Goal: Task Accomplishment & Management: Manage account settings

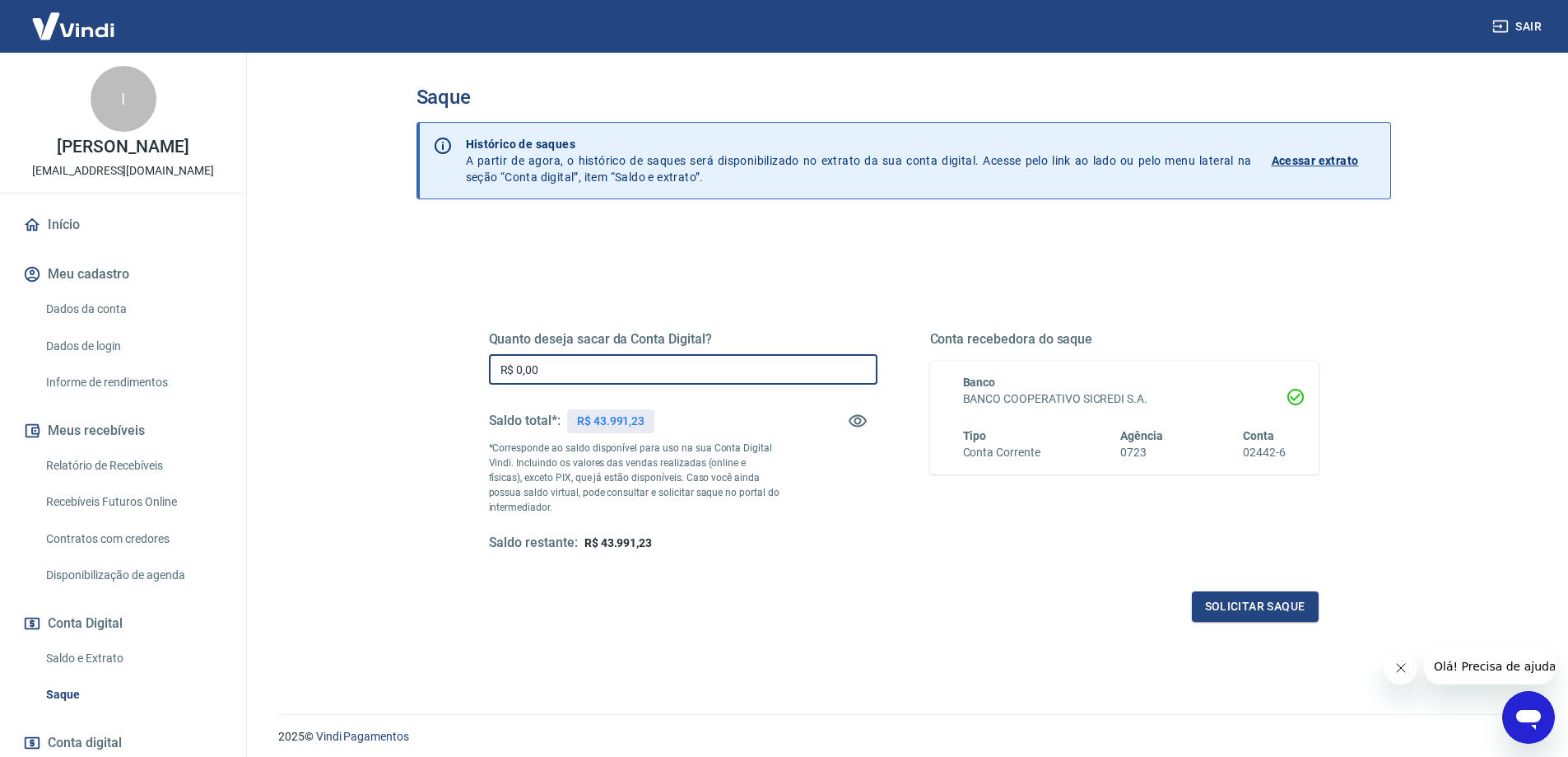
click at [607, 378] on input "R$ 0,00" at bounding box center [683, 370] width 388 height 30
type input "R$ 43.612,85"
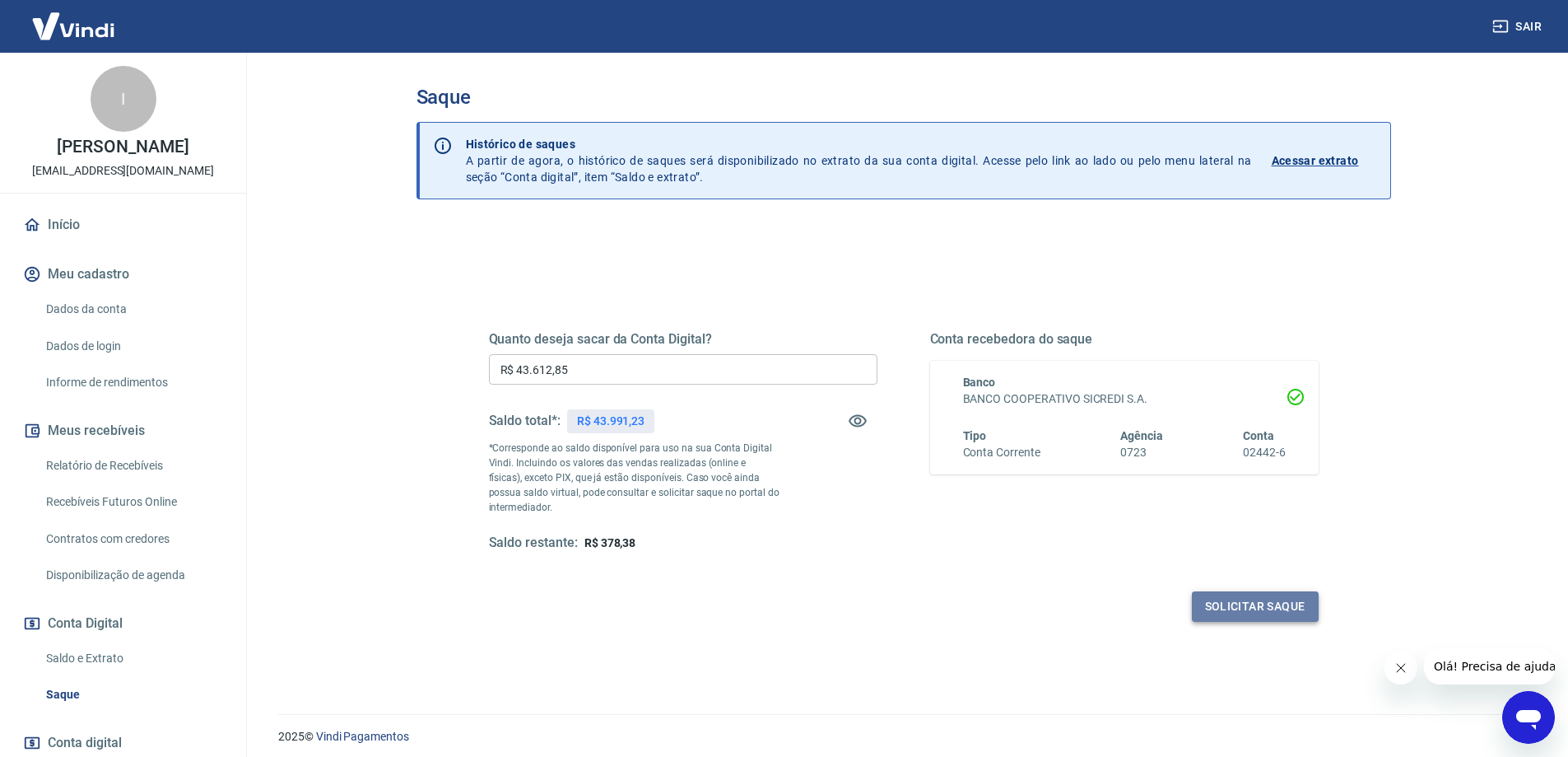
click at [1262, 607] on button "Solicitar saque" at bounding box center [1255, 606] width 127 height 30
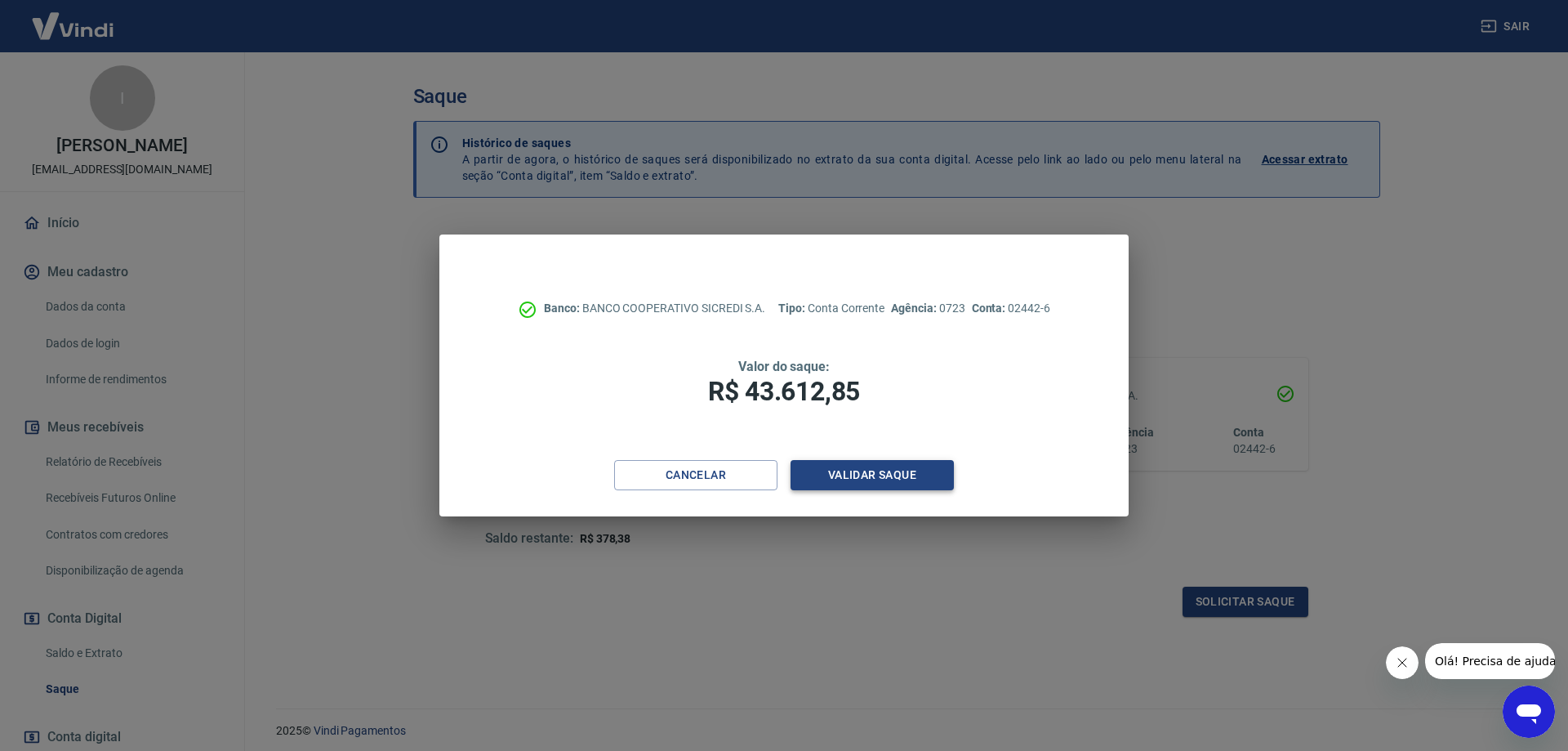
click at [908, 478] on button "Validar saque" at bounding box center [871, 475] width 163 height 30
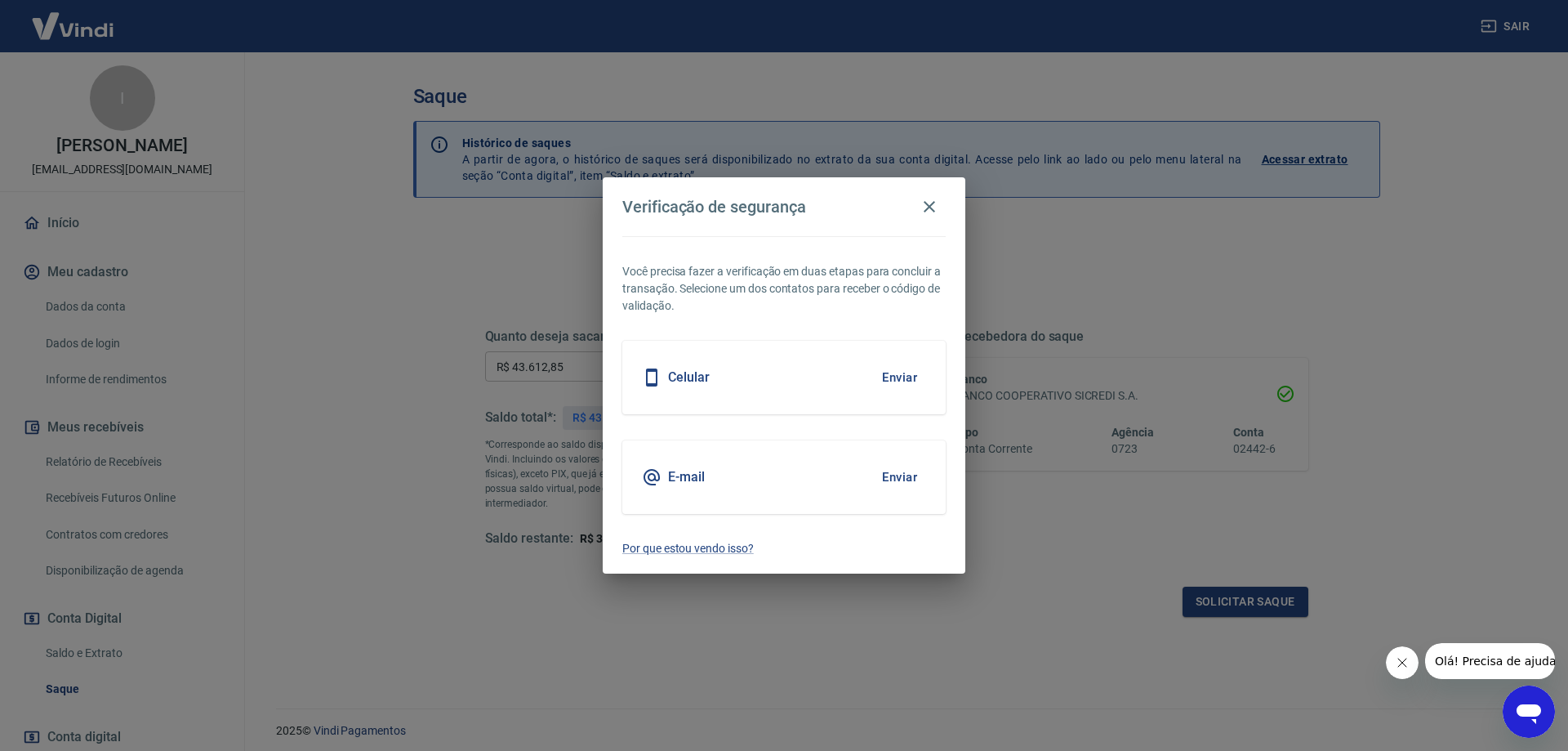
click at [889, 478] on button "Enviar" at bounding box center [899, 476] width 53 height 34
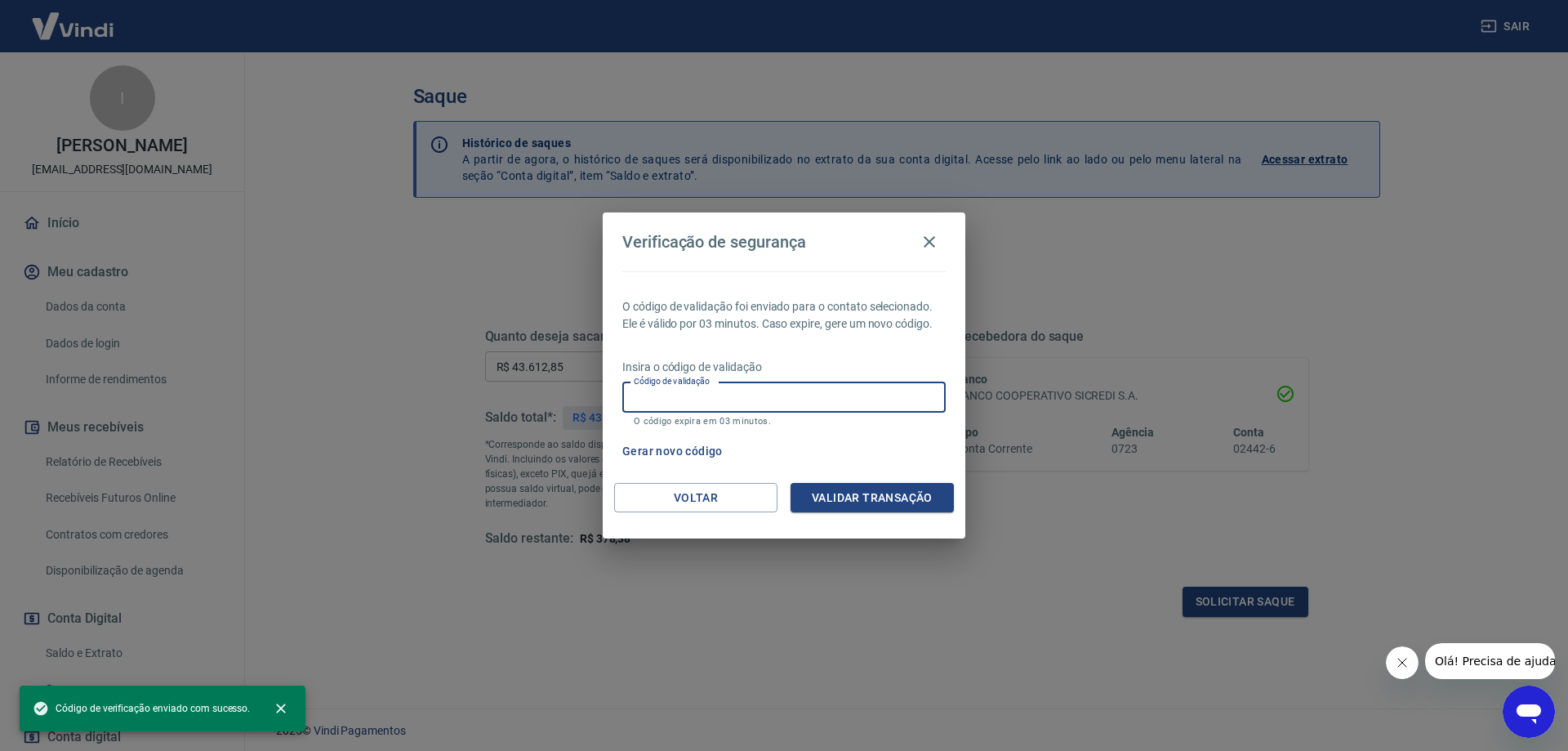
click at [790, 394] on input "Código de validação" at bounding box center [784, 398] width 323 height 30
paste input "883030"
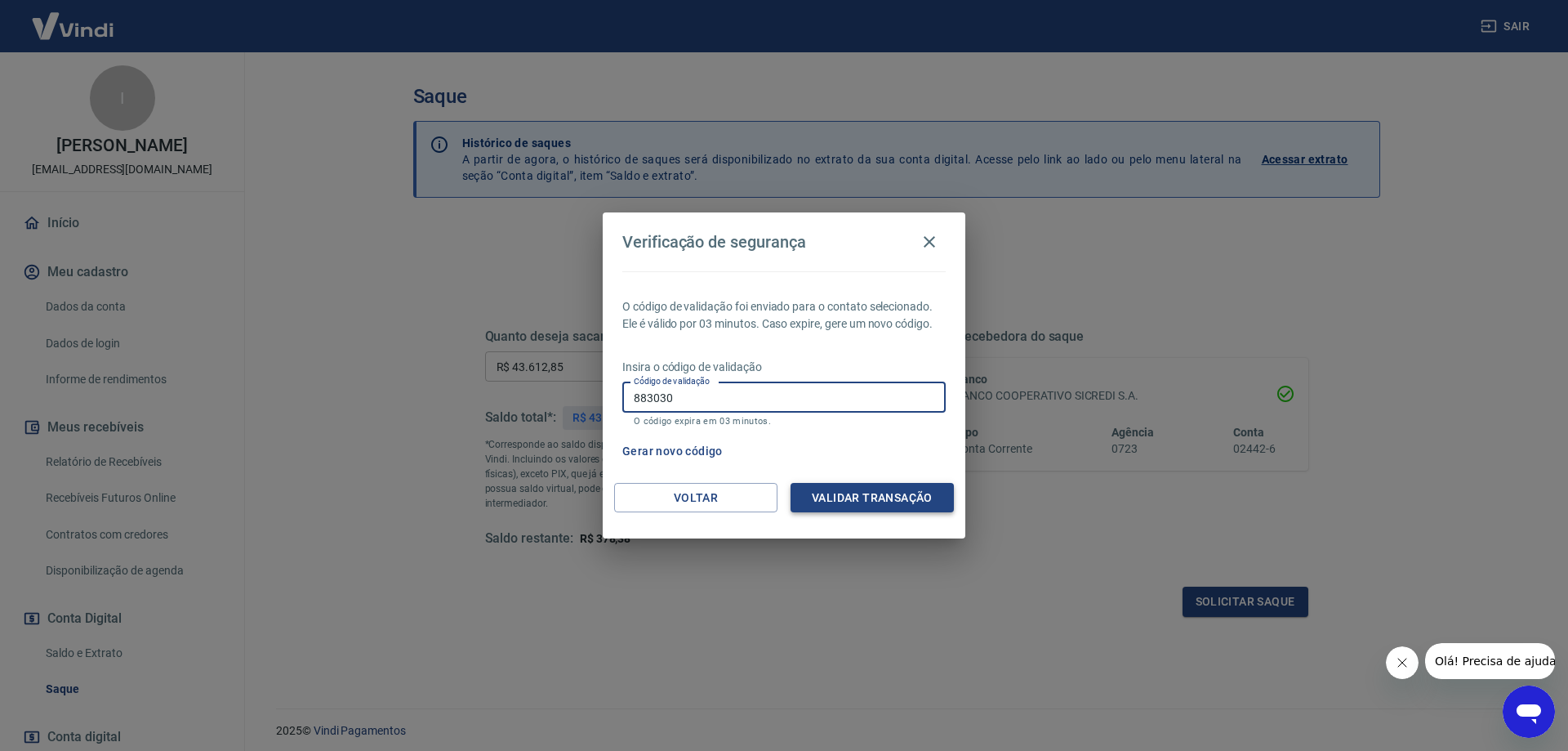
type input "883030"
click at [859, 501] on button "Validar transação" at bounding box center [871, 498] width 163 height 30
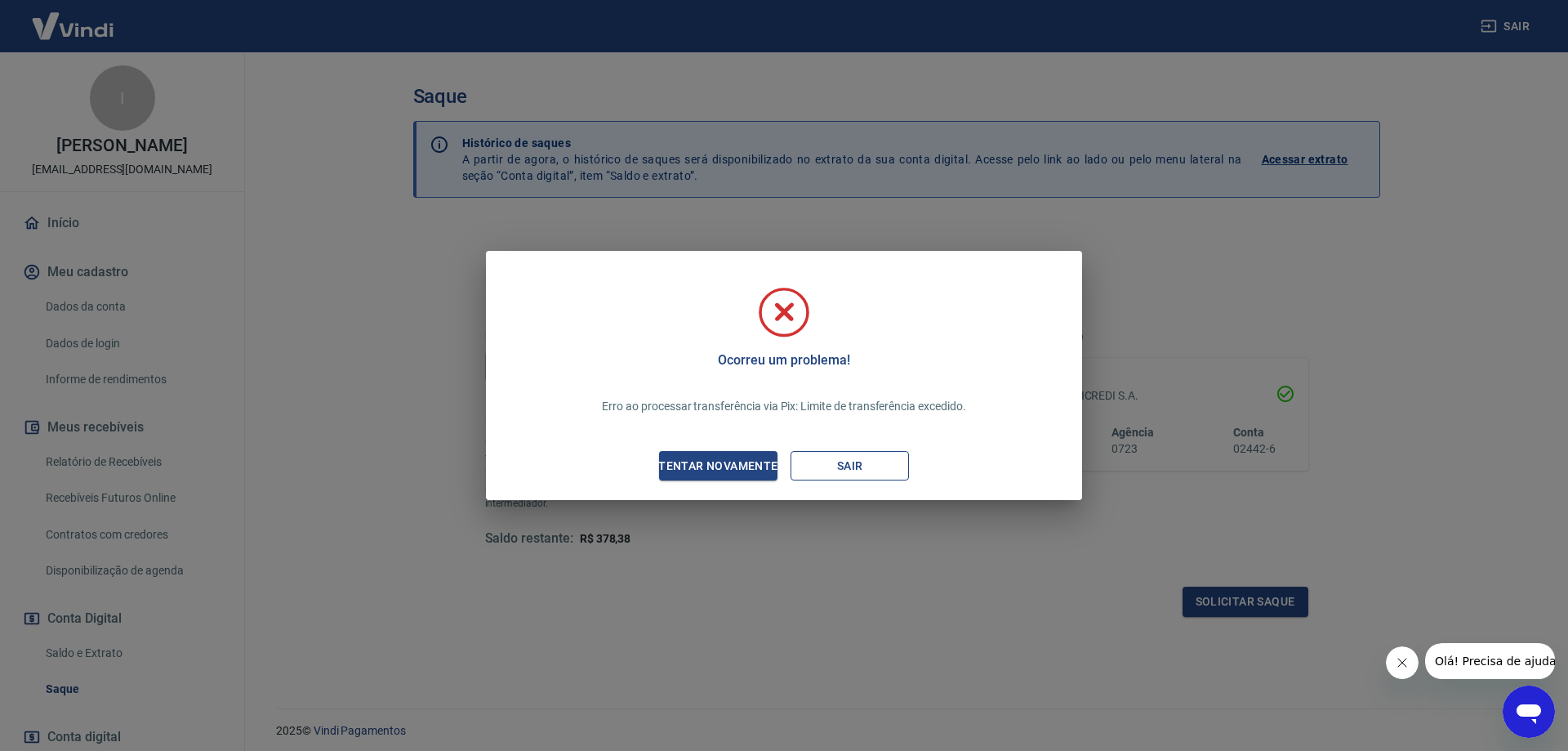
click at [871, 460] on button "Sair" at bounding box center [849, 466] width 118 height 30
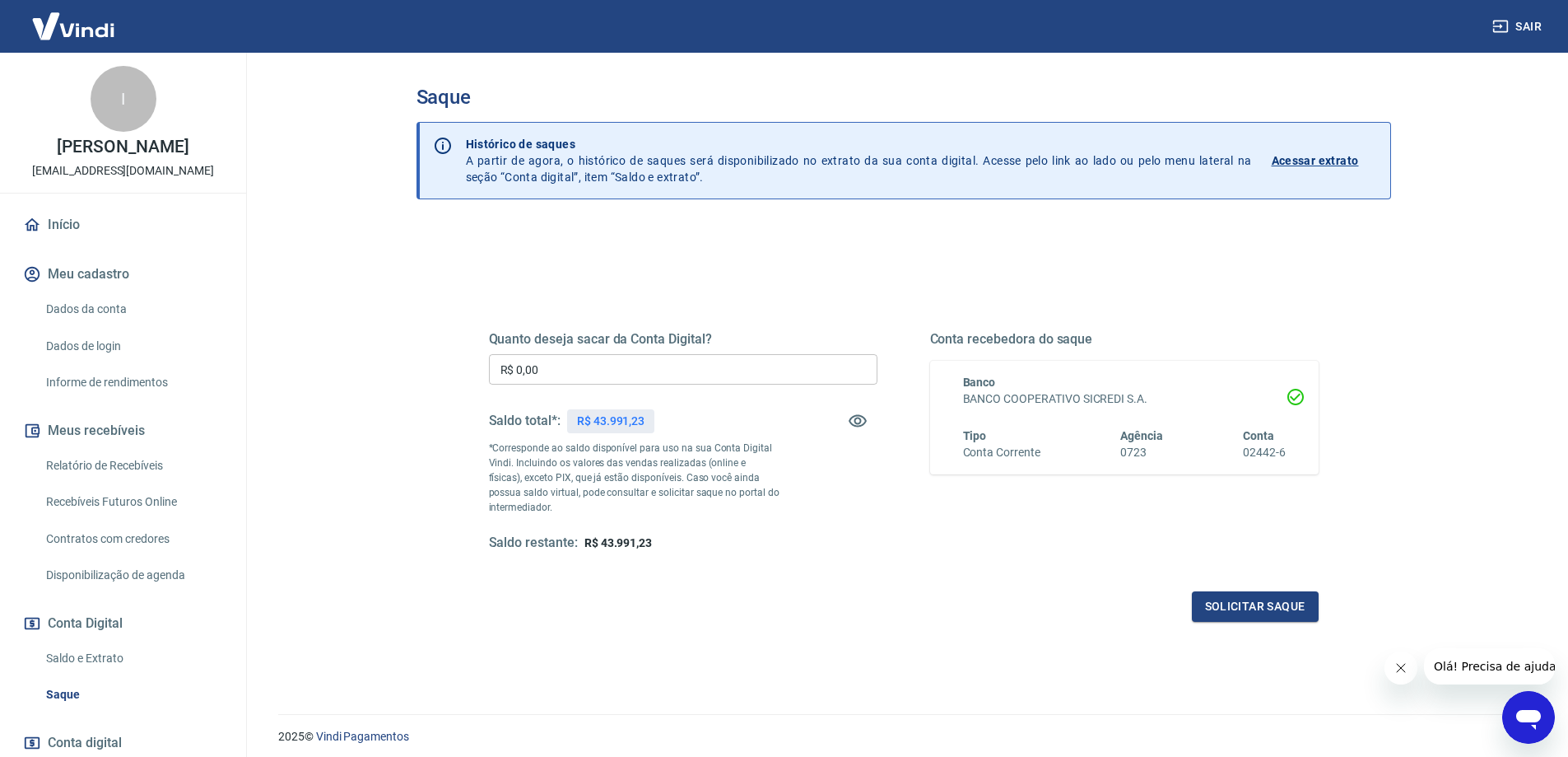
click at [660, 368] on input "R$ 0,00" at bounding box center [683, 370] width 388 height 30
type input "R$ 30.000,00"
click at [1273, 603] on button "Solicitar saque" at bounding box center [1255, 606] width 127 height 30
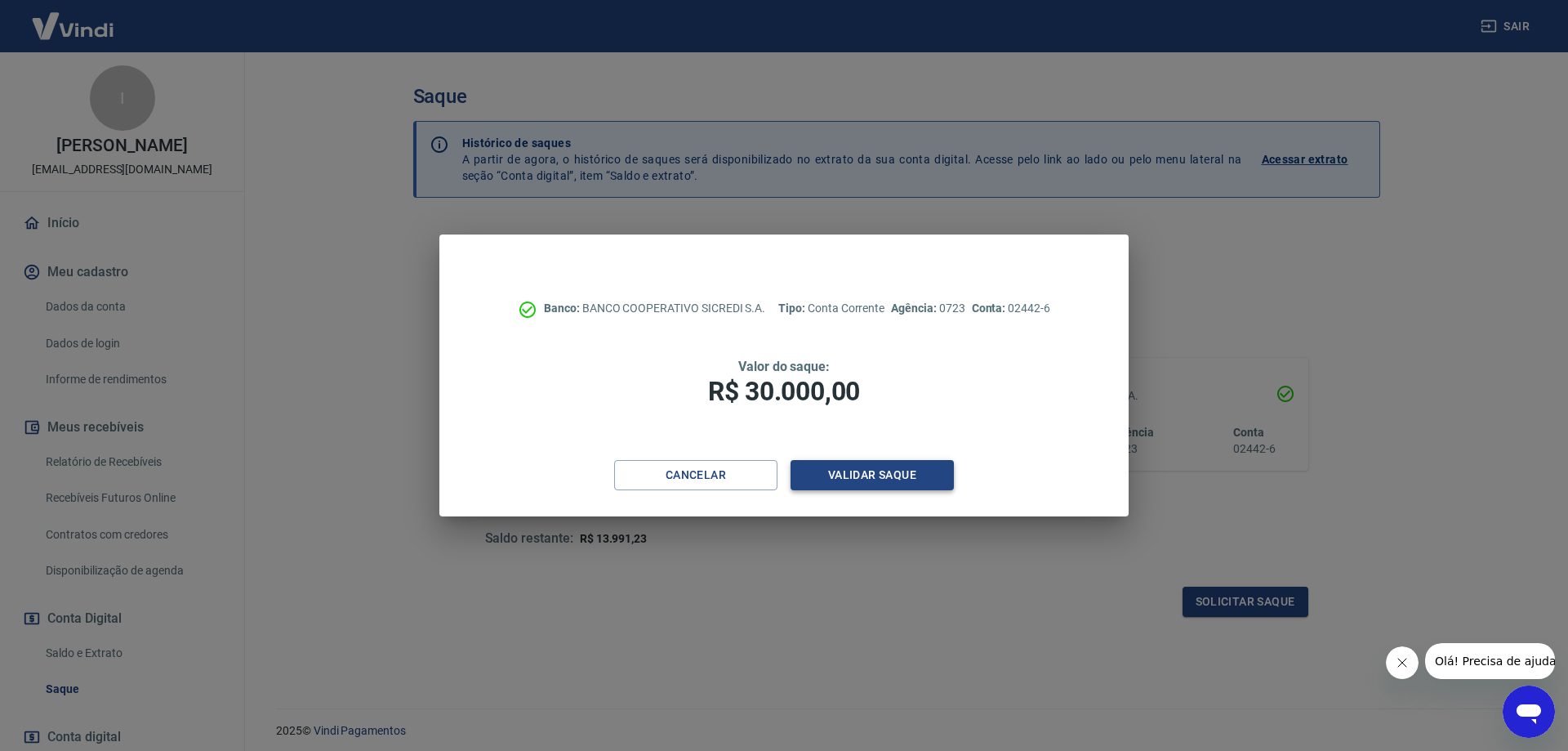
click at [914, 459] on div "Banco: BANCO COOPERATIVO SICREDI S.A. Tipo: Conta Corrente Agência: 0723 Conta:…" at bounding box center [784, 375] width 689 height 282
click at [898, 474] on button "Validar saque" at bounding box center [871, 475] width 163 height 30
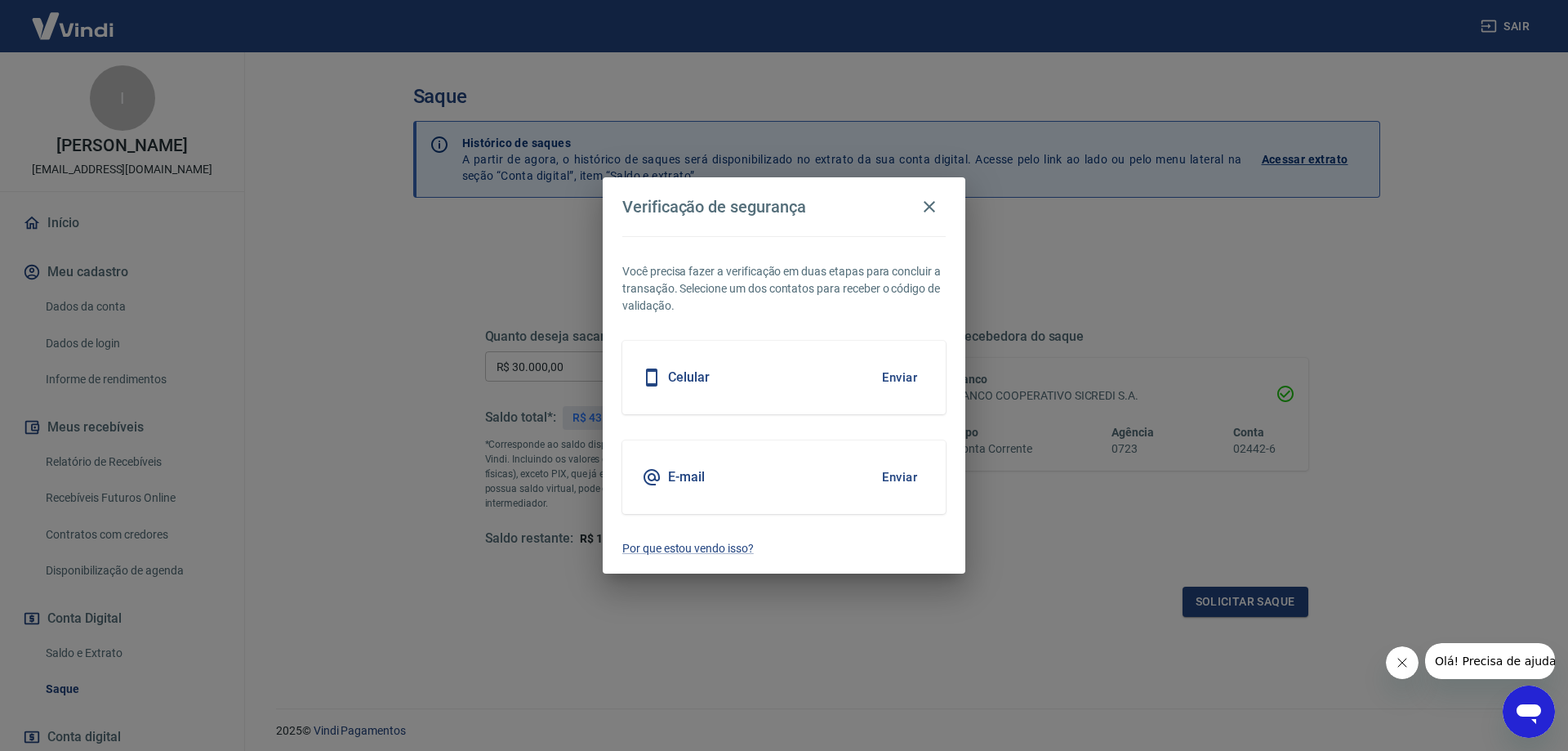
click at [895, 476] on button "Enviar" at bounding box center [899, 476] width 53 height 34
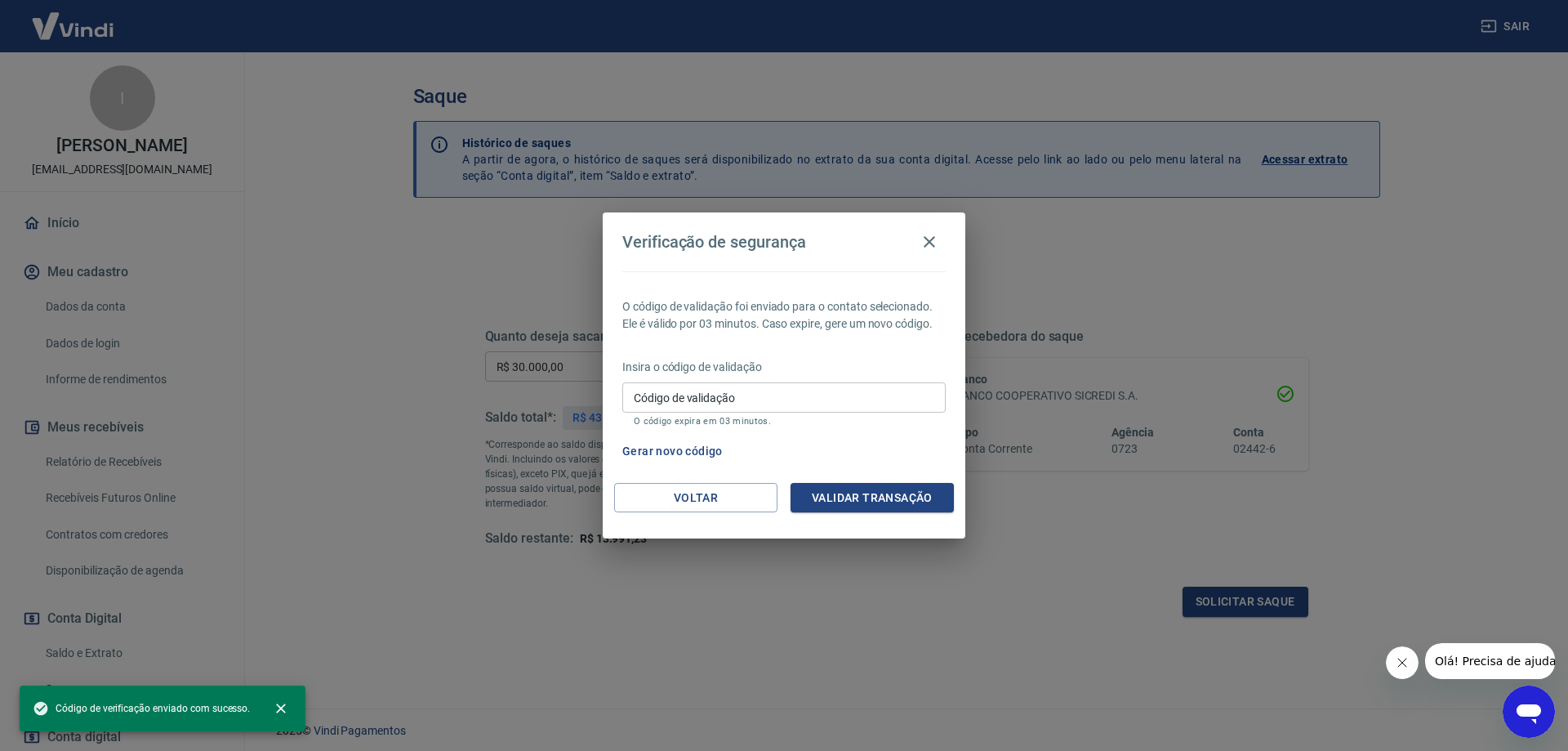
click at [803, 397] on input "Código de validação" at bounding box center [784, 398] width 323 height 30
paste input "225569"
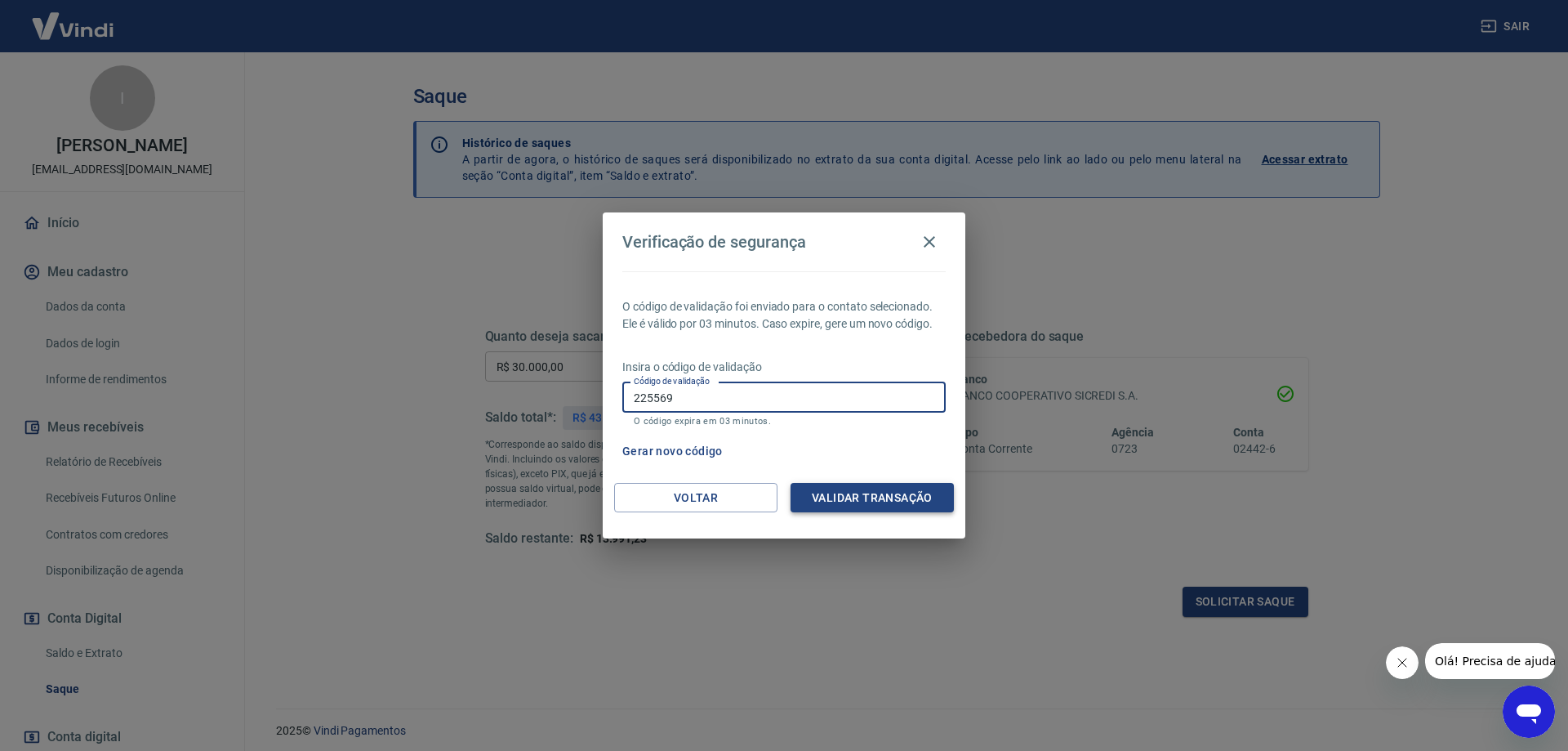
type input "225569"
click at [861, 499] on button "Validar transação" at bounding box center [871, 498] width 163 height 30
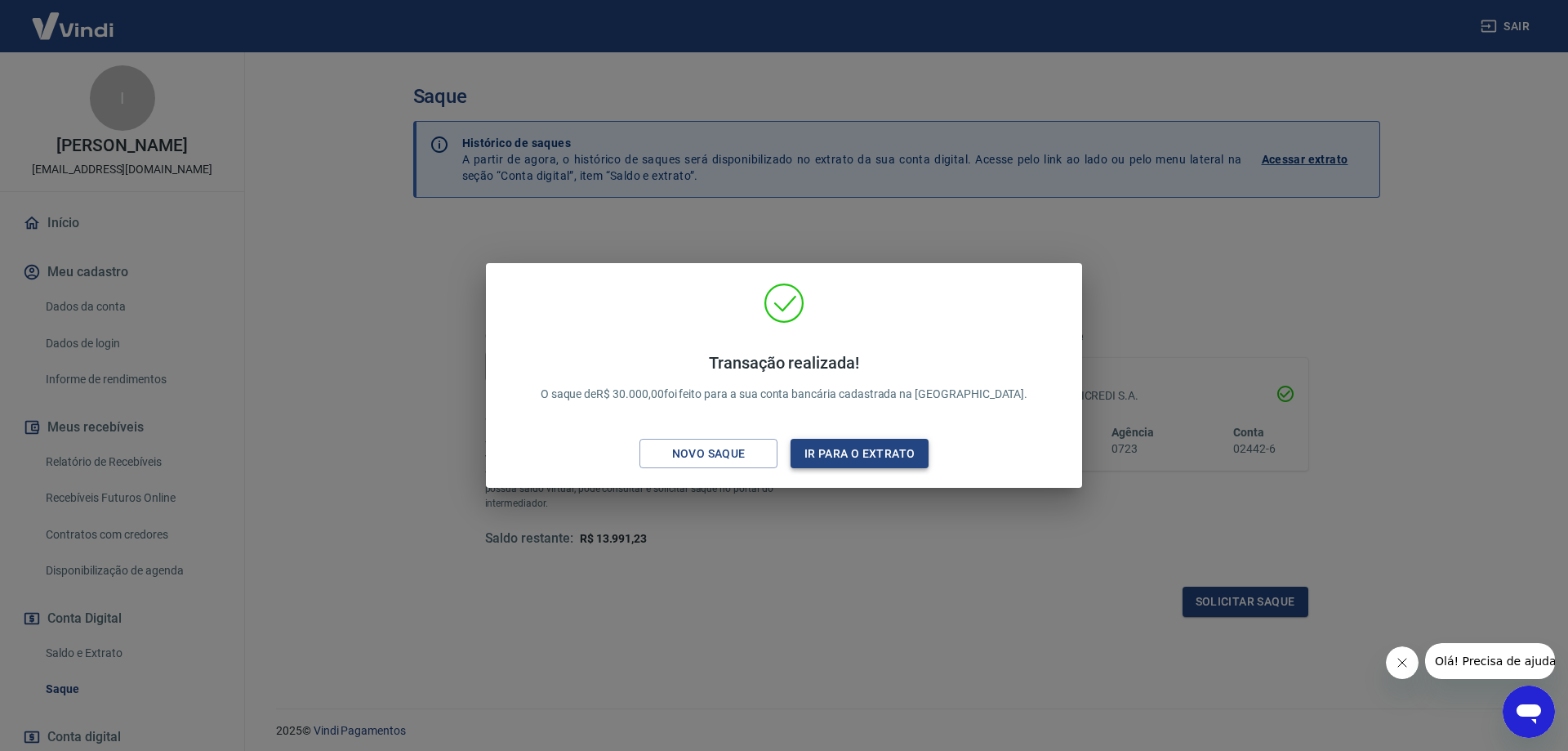
click at [877, 447] on button "Ir para o extrato" at bounding box center [859, 454] width 138 height 30
